Goal: Task Accomplishment & Management: Manage account settings

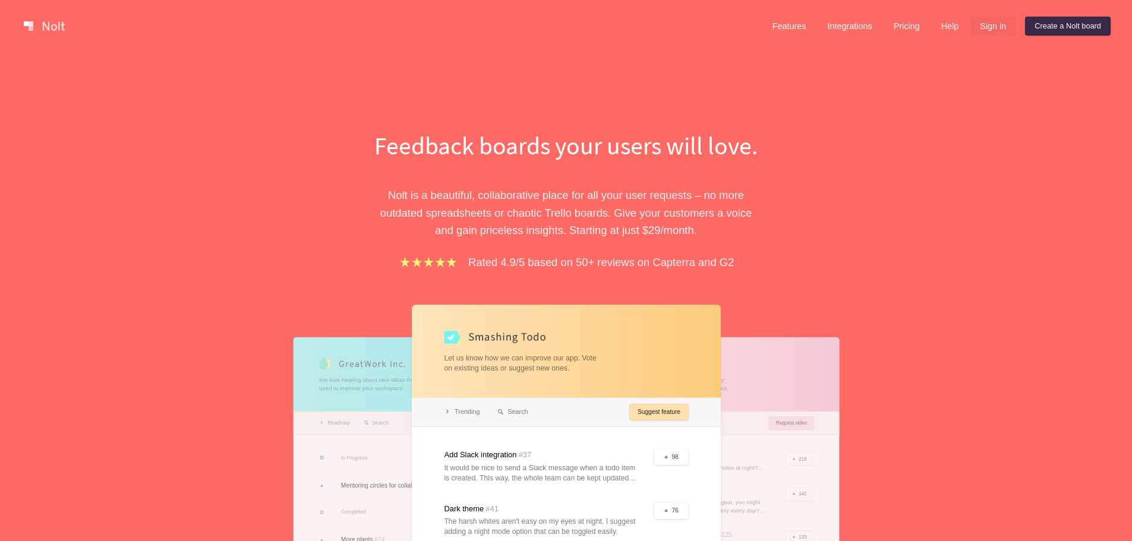
click at [987, 27] on link "Sign in" at bounding box center [993, 26] width 45 height 19
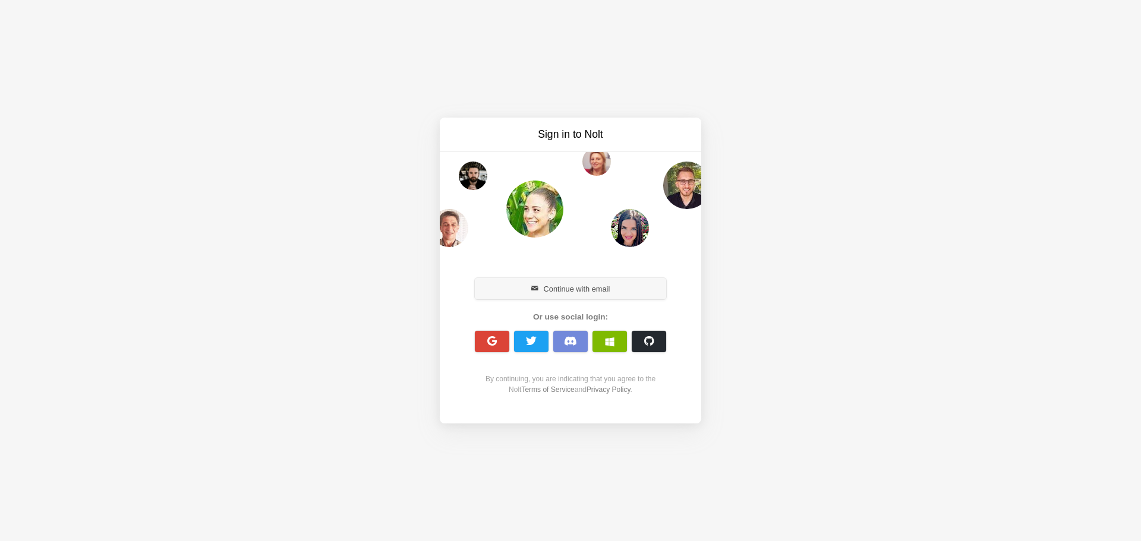
click at [577, 292] on button "Continue with email" at bounding box center [570, 288] width 191 height 21
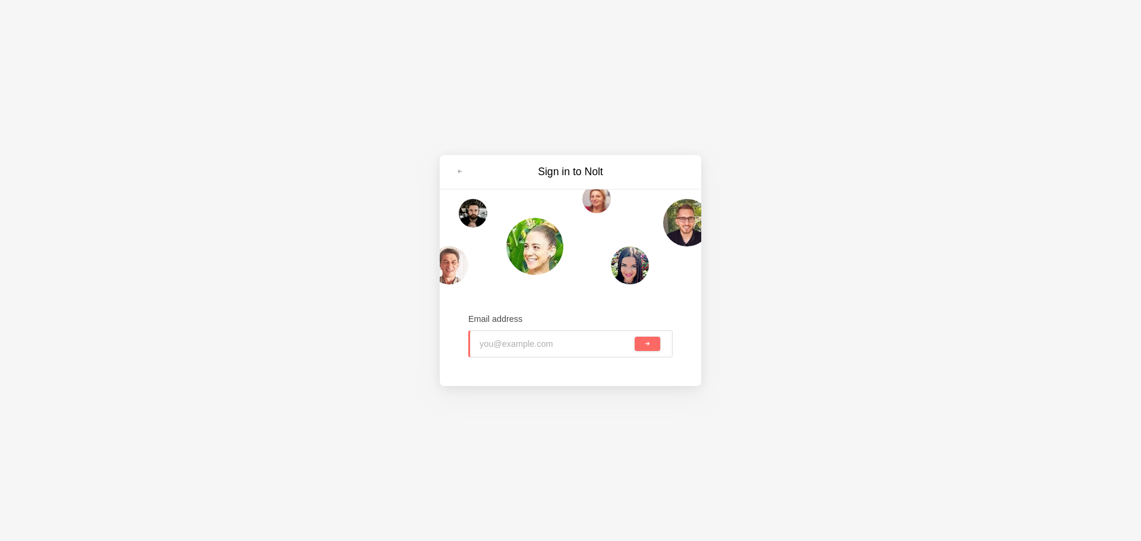
click at [512, 347] on input "email" at bounding box center [556, 344] width 153 height 26
type input "[EMAIL_ADDRESS]"
click at [635, 337] on button "submit" at bounding box center [648, 344] width 26 height 14
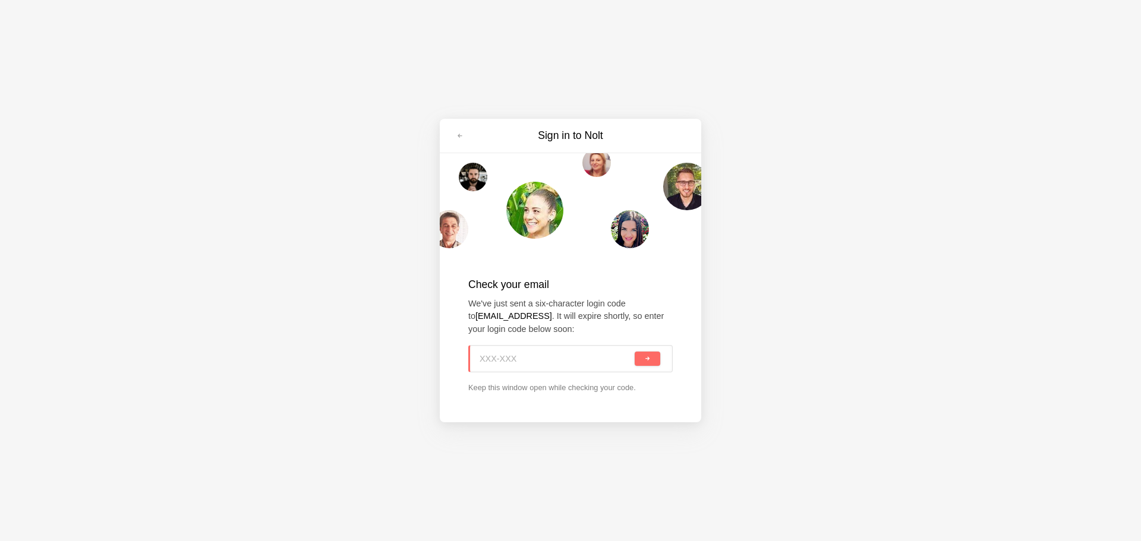
paste input "ZY0-KMY"
type input "ZY0-KMY"
click at [644, 361] on span "submit" at bounding box center [647, 359] width 7 height 7
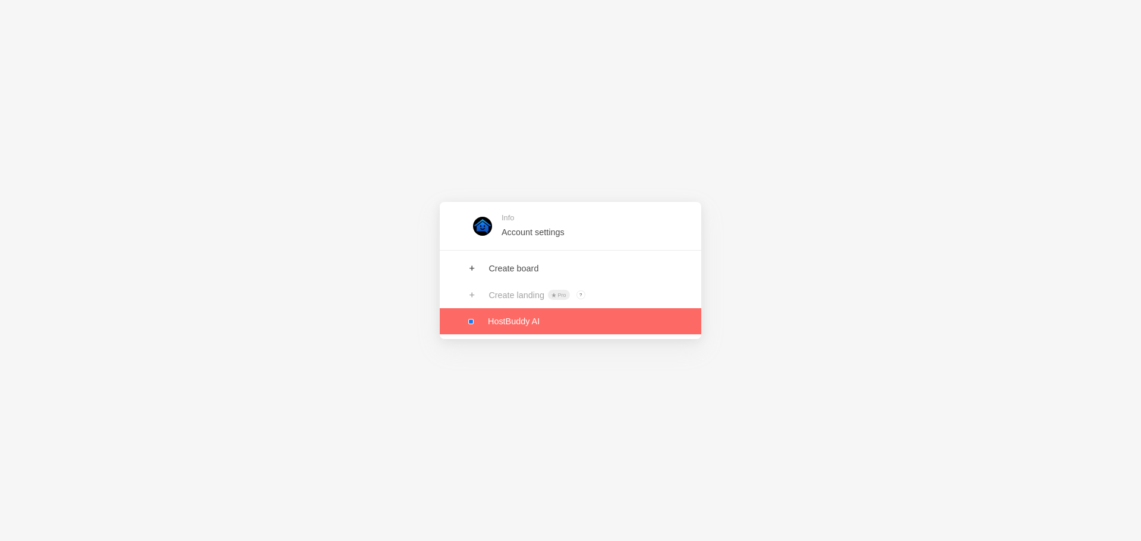
click at [525, 326] on link at bounding box center [571, 321] width 262 height 26
